Goal: Task Accomplishment & Management: Manage account settings

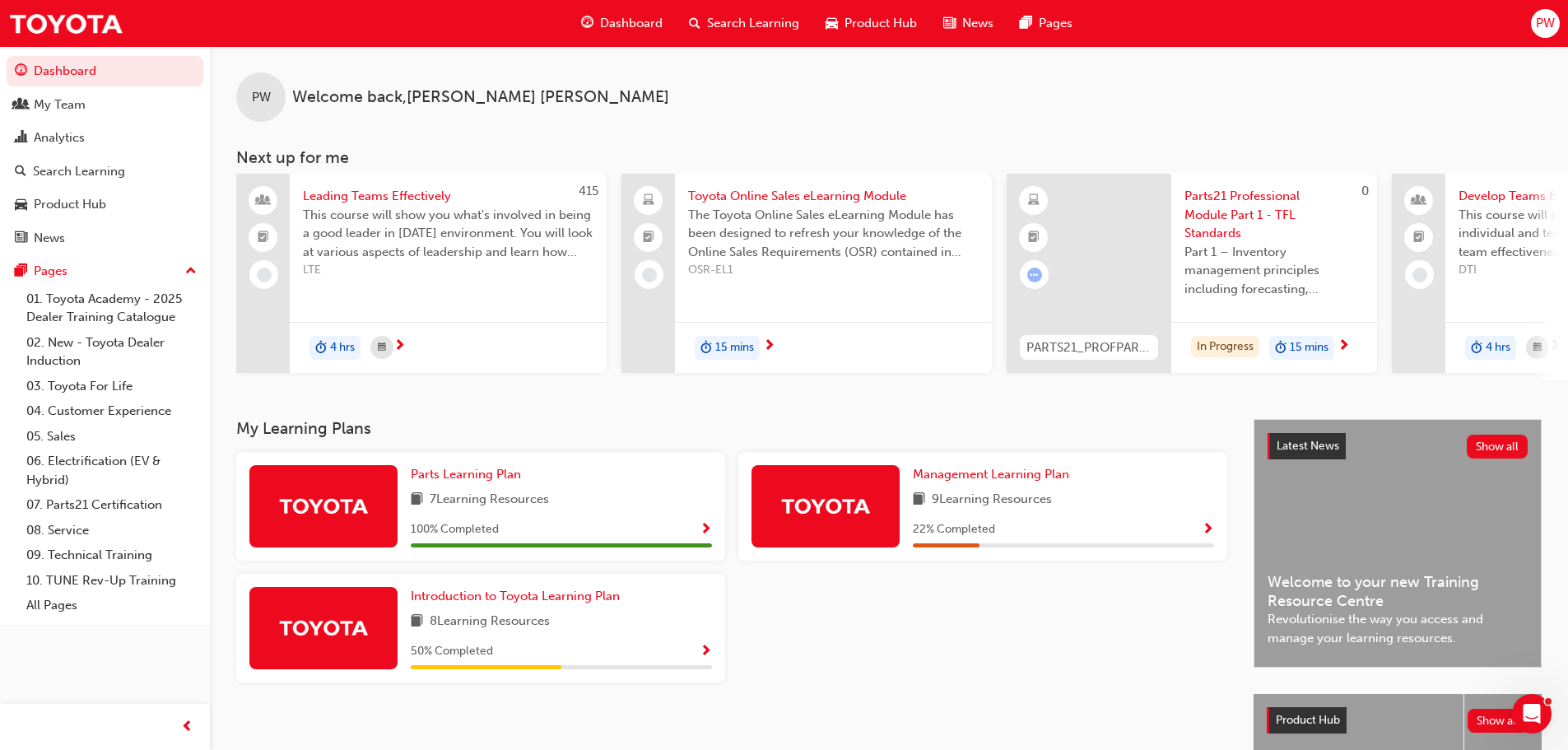
click at [1555, 27] on div "PW" at bounding box center [1544, 23] width 28 height 29
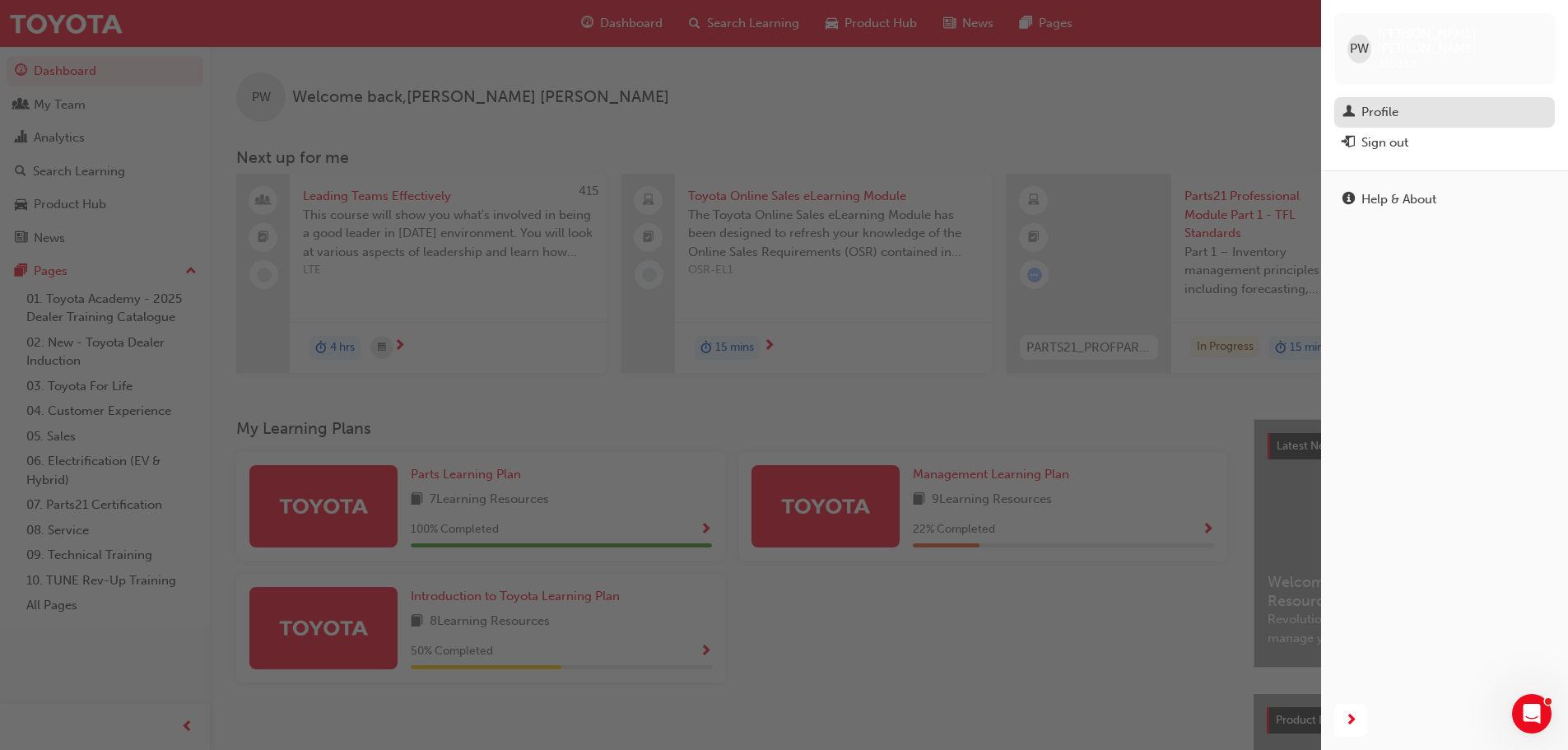
click at [1388, 103] on div "Profile" at bounding box center [1379, 112] width 37 height 19
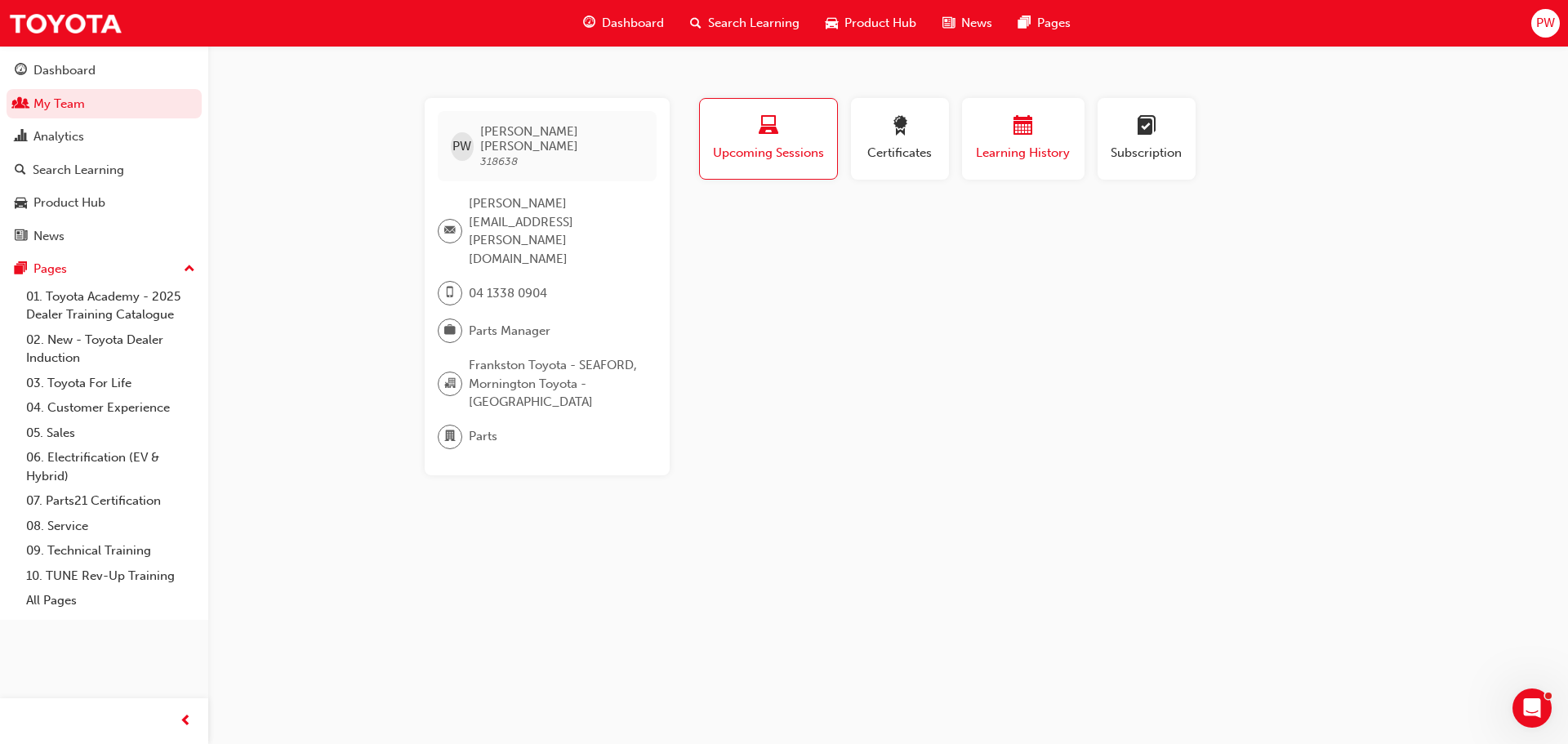
click at [1043, 130] on div "button" at bounding box center [1023, 129] width 98 height 25
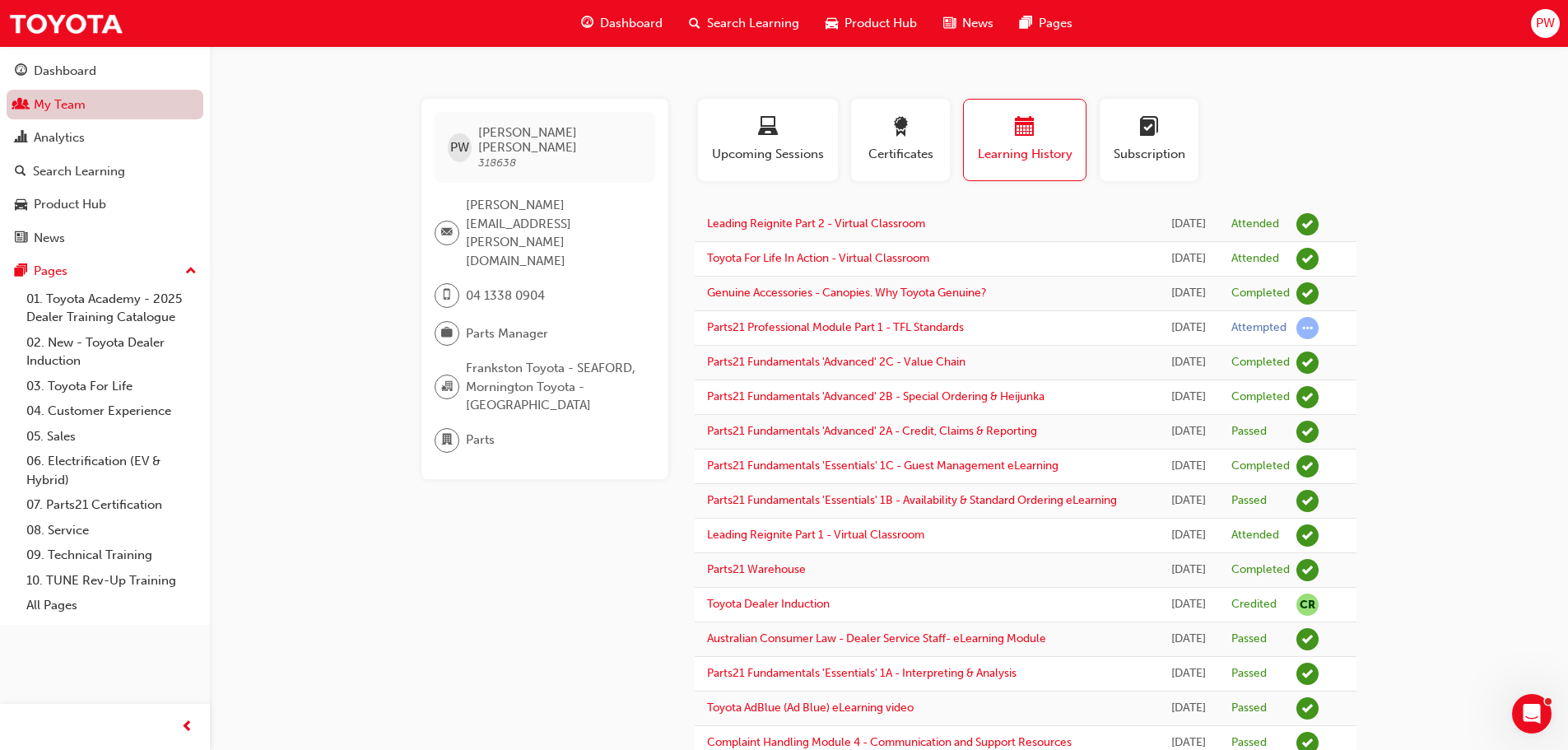
click at [53, 99] on link "My Team" at bounding box center [105, 104] width 196 height 30
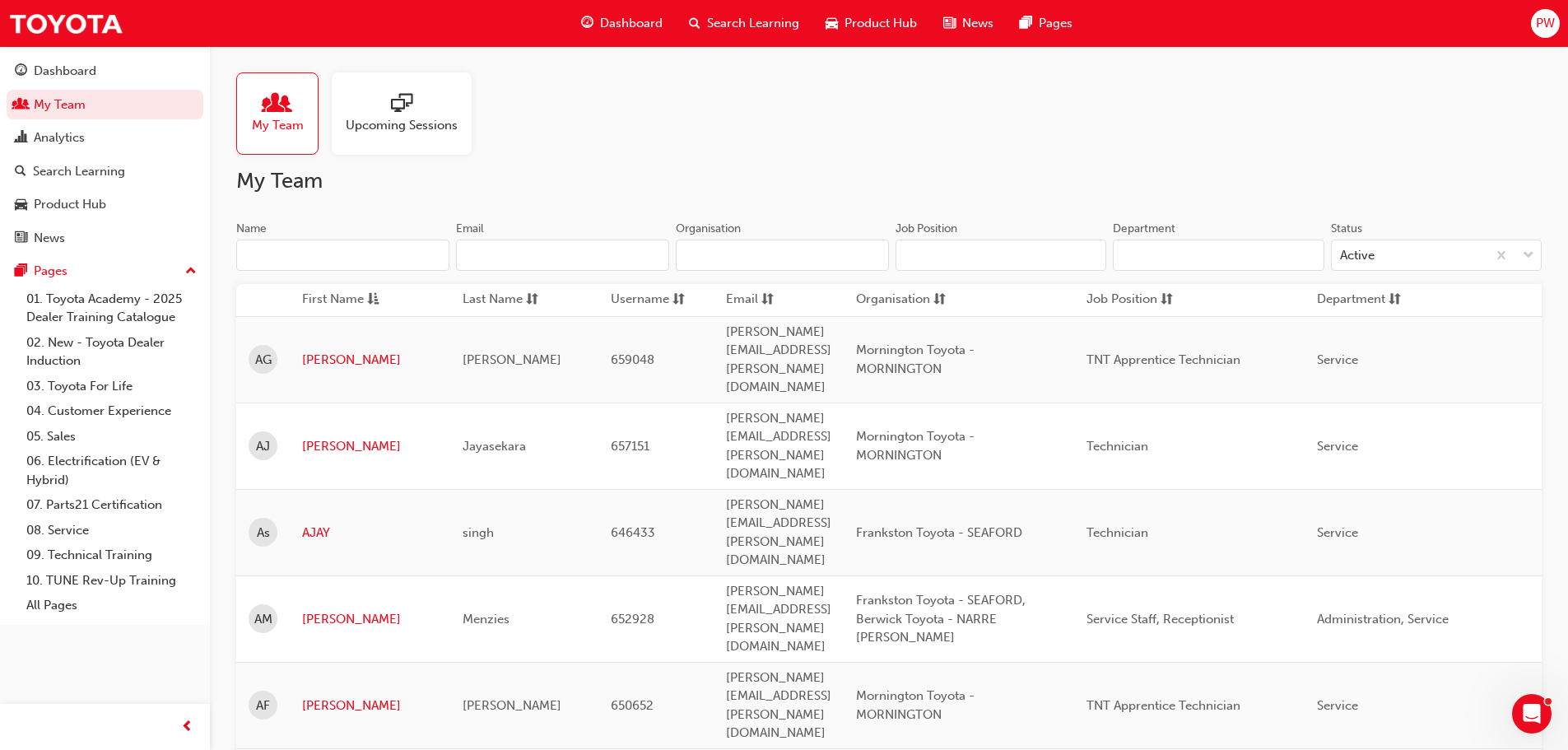
click at [288, 260] on input "Name" at bounding box center [342, 256] width 213 height 31
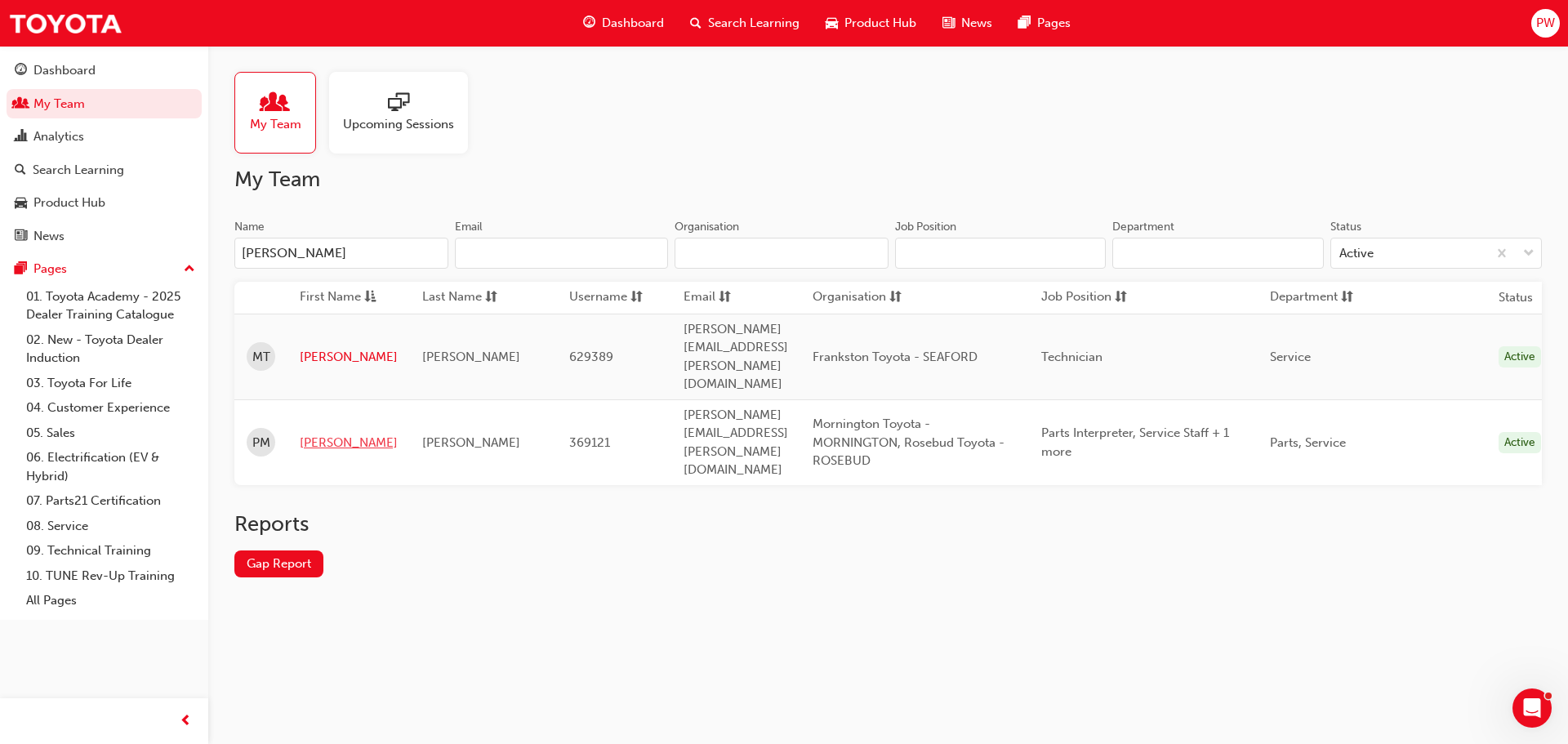
type input "[PERSON_NAME]"
click at [315, 434] on link "[PERSON_NAME]" at bounding box center [348, 443] width 98 height 19
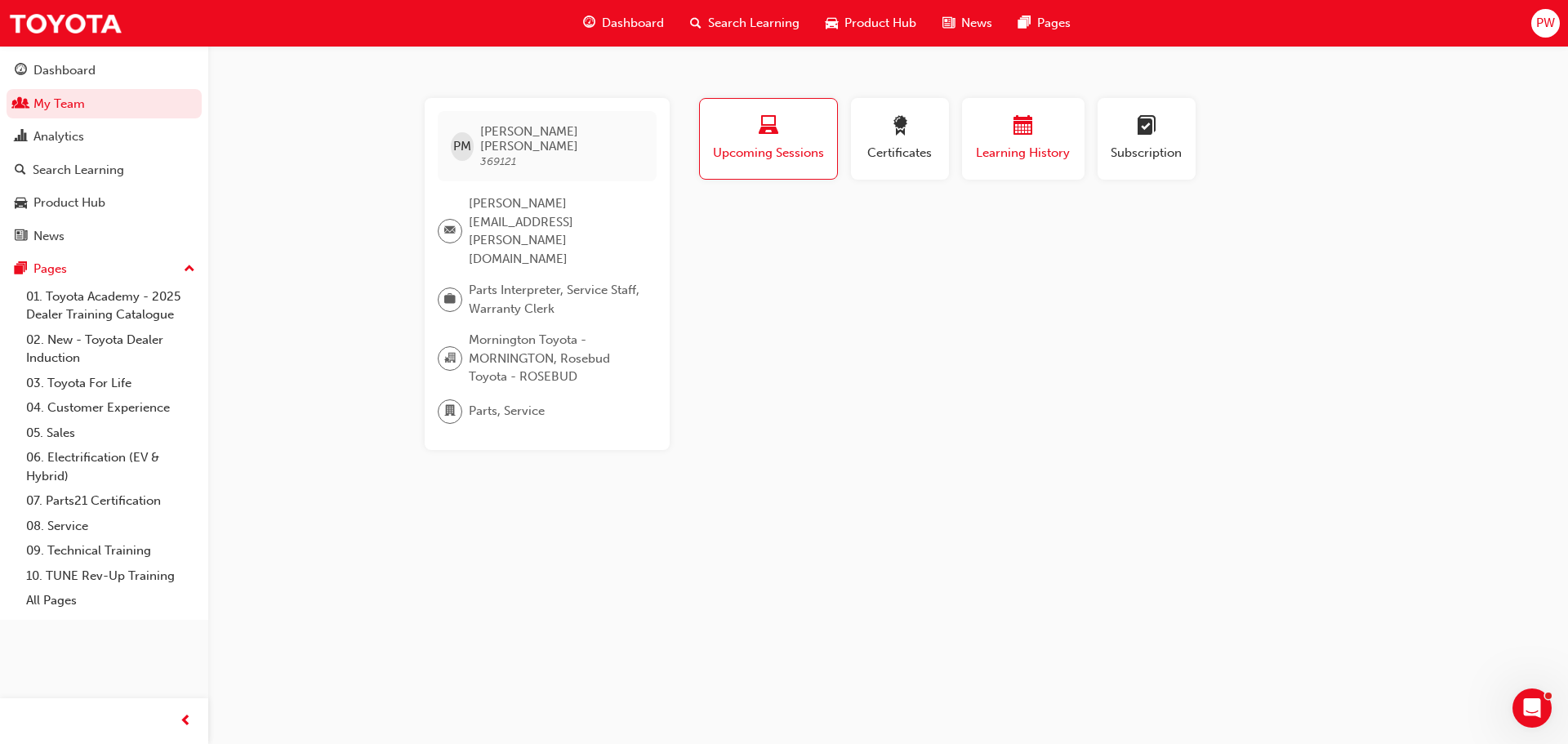
click at [1048, 142] on div "Learning History" at bounding box center [1023, 139] width 98 height 47
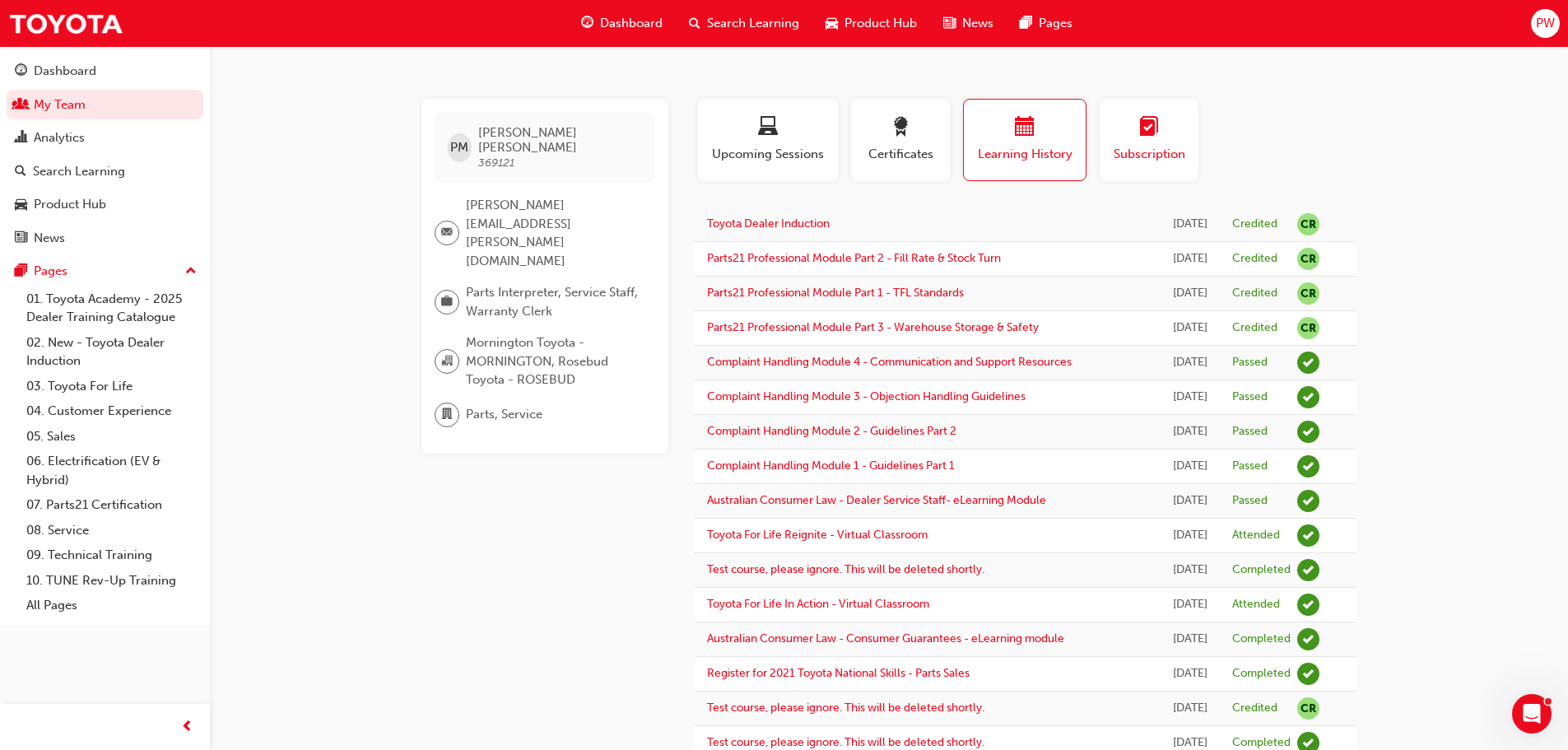
click at [1142, 150] on span "Subscription" at bounding box center [1148, 153] width 74 height 19
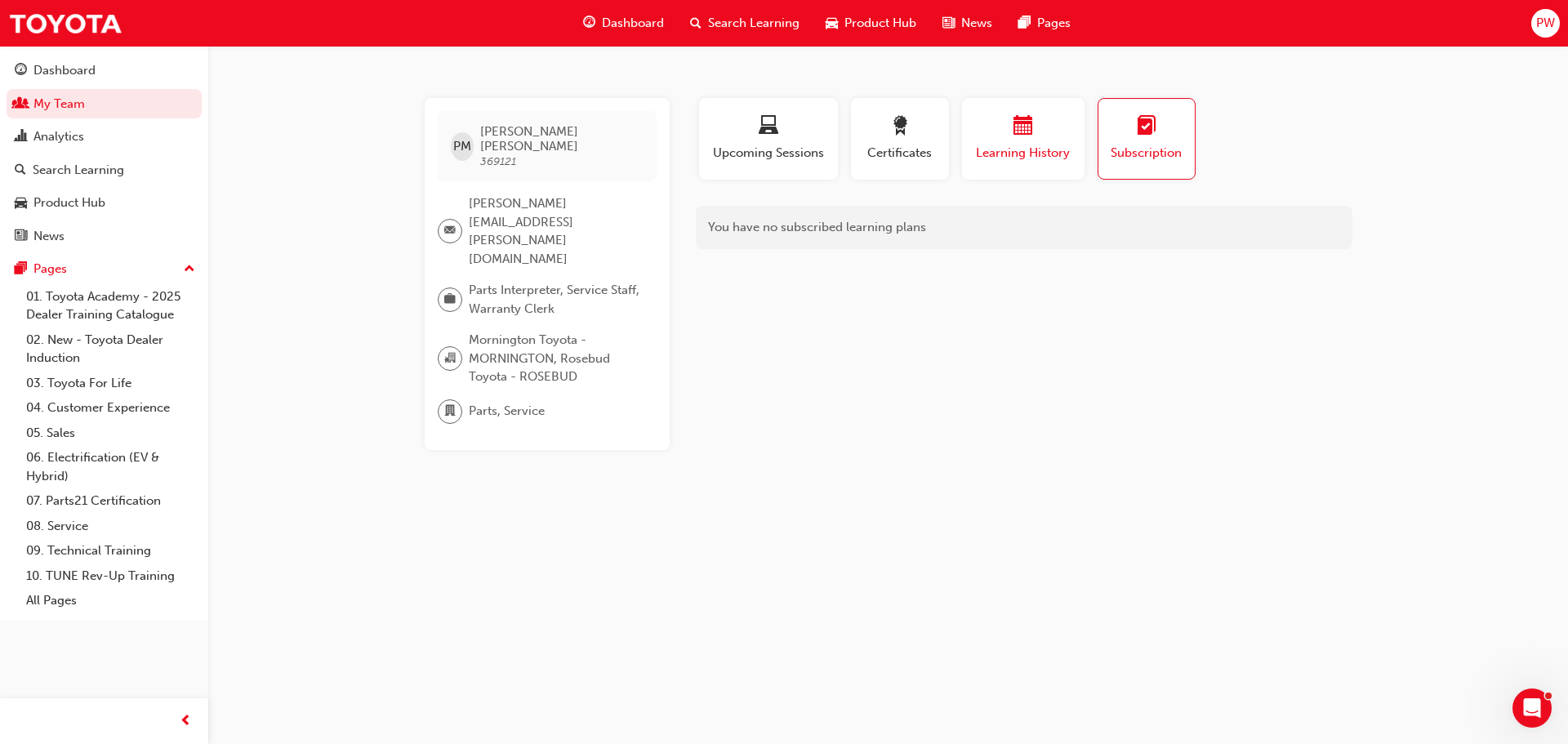
click at [1048, 145] on span "Learning History" at bounding box center [1023, 152] width 98 height 19
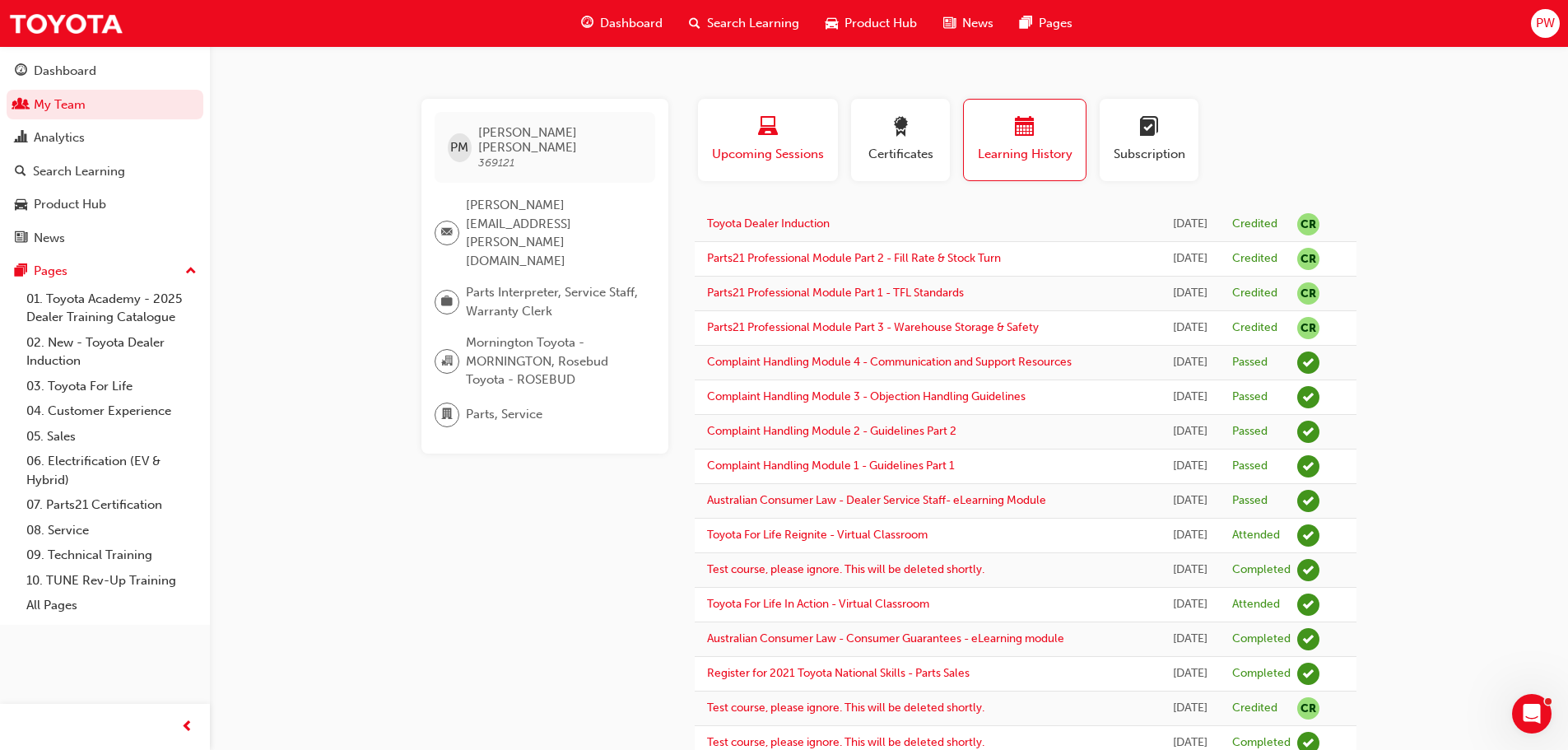
click at [794, 159] on span "Upcoming Sessions" at bounding box center [767, 153] width 115 height 19
